Goal: Register for event/course

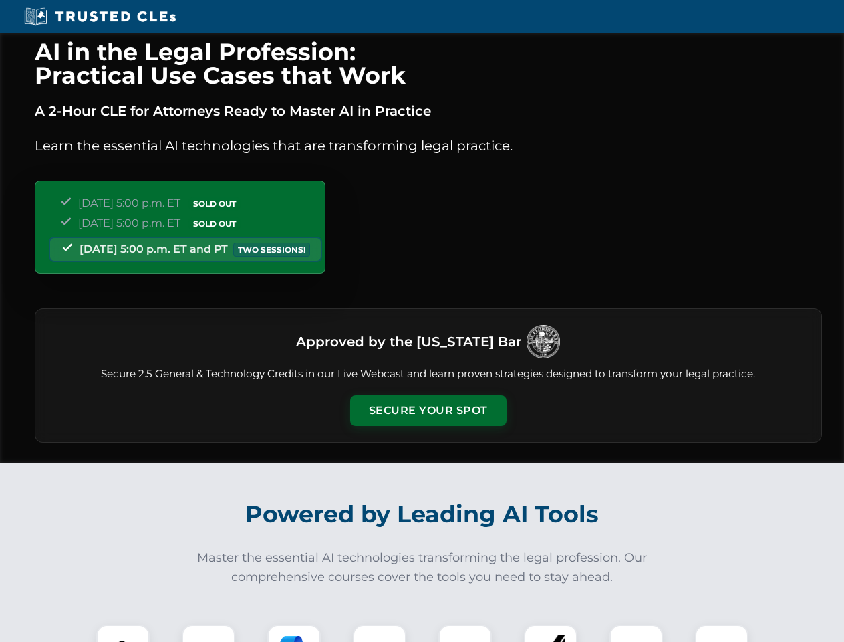
click at [428, 410] on button "Secure Your Spot" at bounding box center [428, 410] width 156 height 31
click at [123, 633] on img at bounding box center [123, 651] width 39 height 39
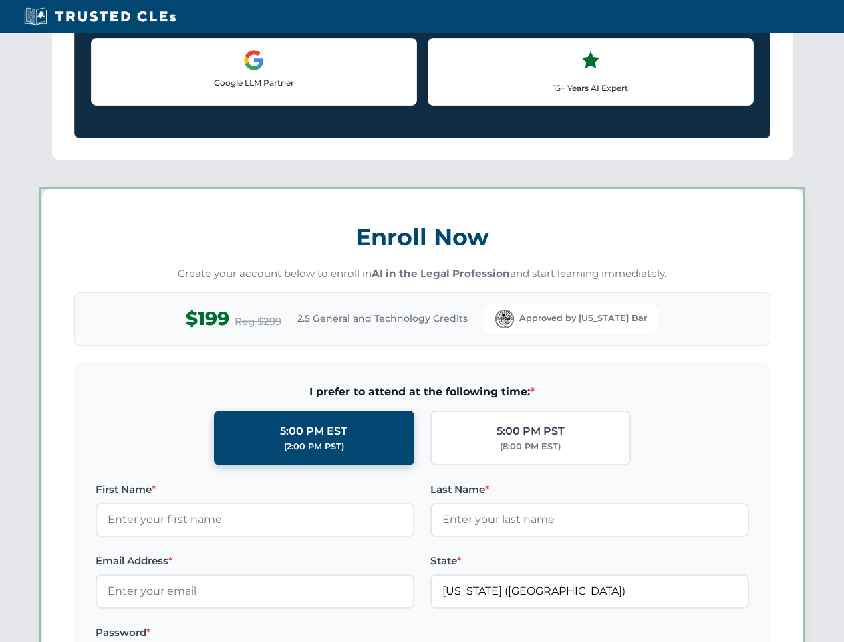
click at [294, 633] on label "Password *" at bounding box center [255, 632] width 319 height 16
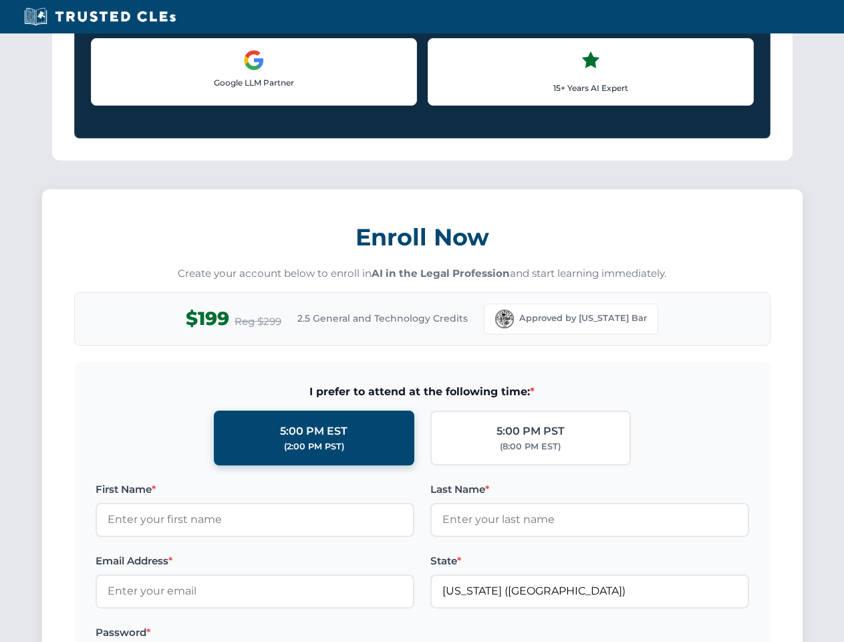
scroll to position [1312, 0]
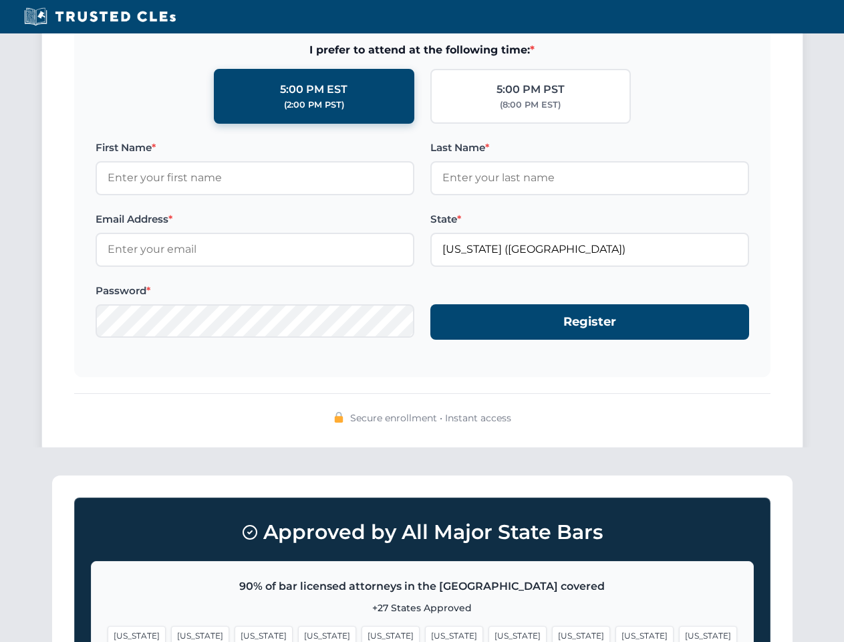
click at [616, 633] on span "[US_STATE]" at bounding box center [645, 635] width 58 height 19
